Goal: Complete application form

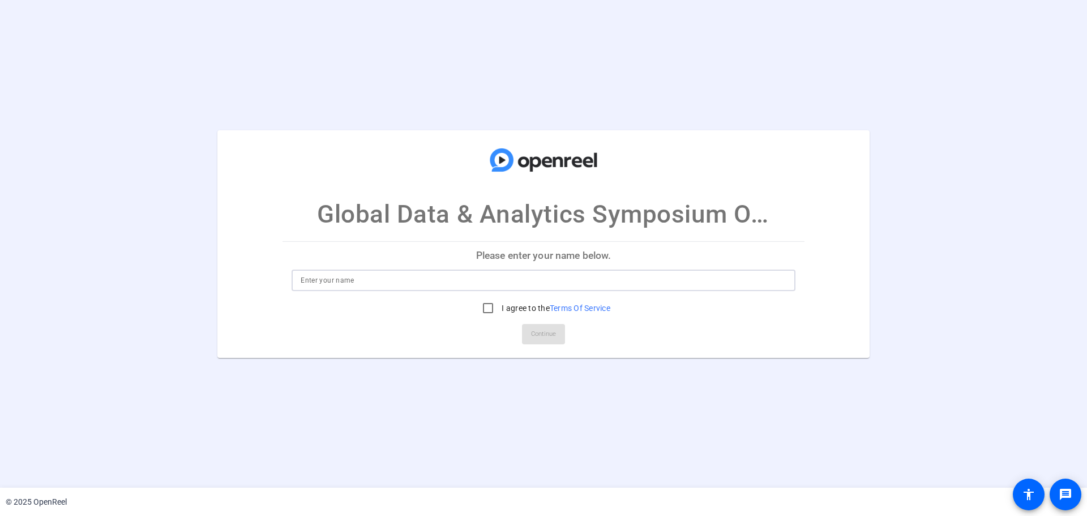
click at [454, 279] on input at bounding box center [544, 281] width 486 height 14
type input "Adrian Tonge"
click at [478, 302] on input "I agree to the Terms Of Service" at bounding box center [488, 308] width 23 height 23
checkbox input "true"
click at [534, 334] on span "Continue" at bounding box center [543, 334] width 25 height 17
